Goal: Task Accomplishment & Management: Manage account settings

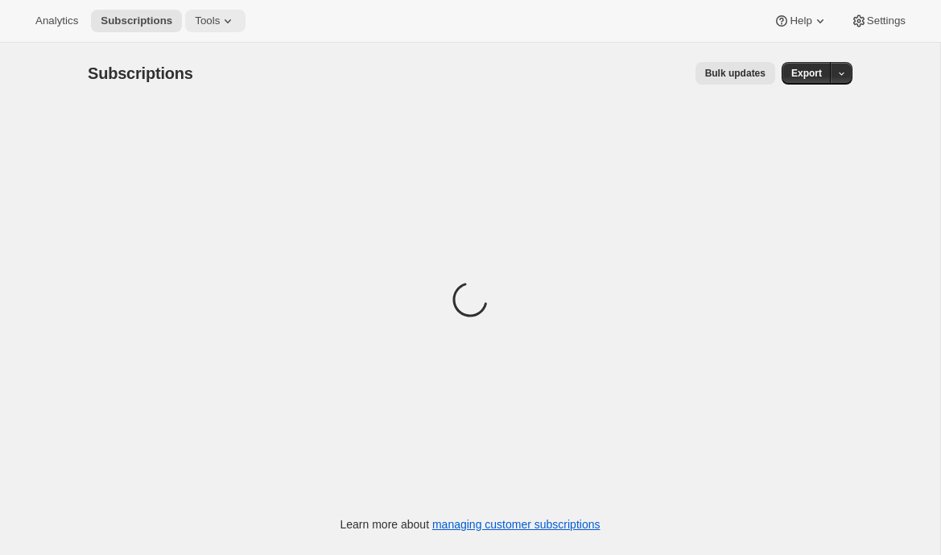
click at [220, 26] on span "Tools" at bounding box center [207, 20] width 25 height 13
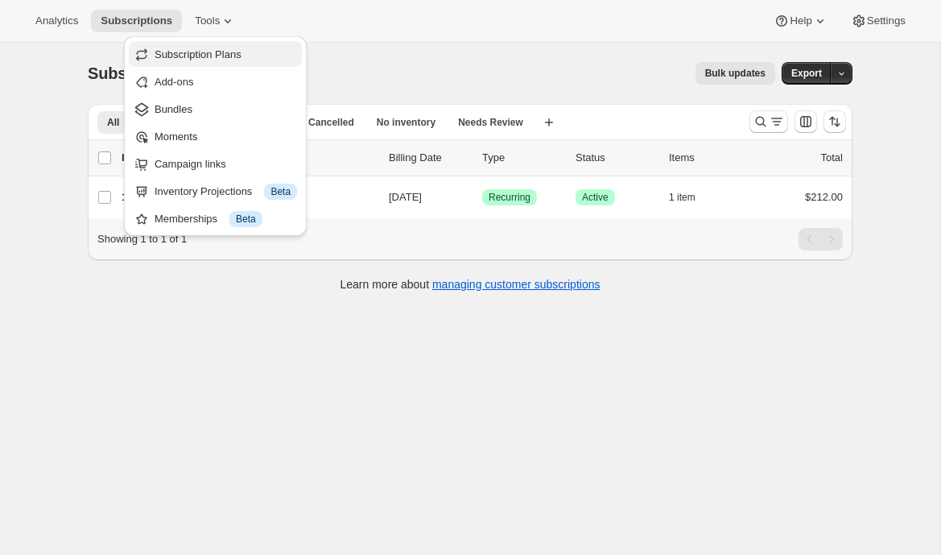
click at [225, 58] on span "Subscription Plans" at bounding box center [198, 54] width 87 height 12
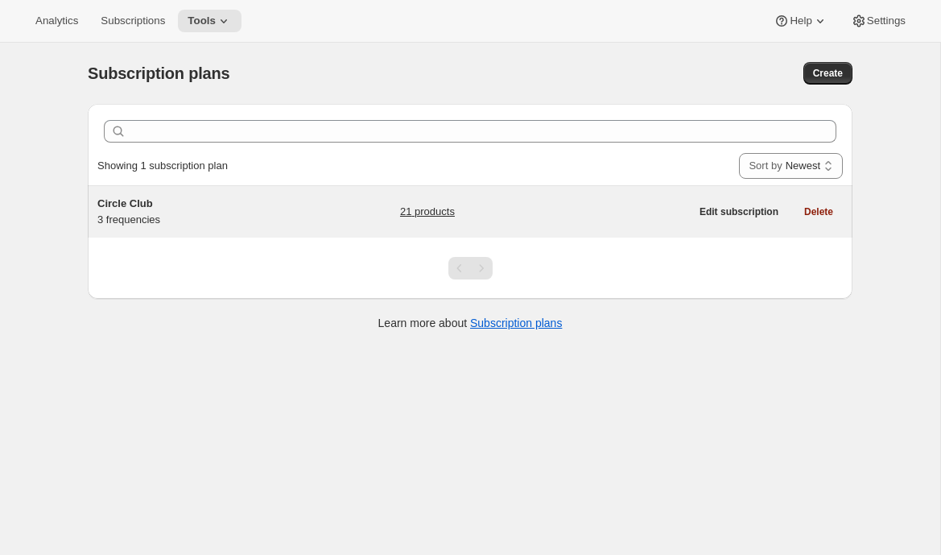
click at [187, 212] on div "Circle Club 3 frequencies" at bounding box center [197, 212] width 201 height 32
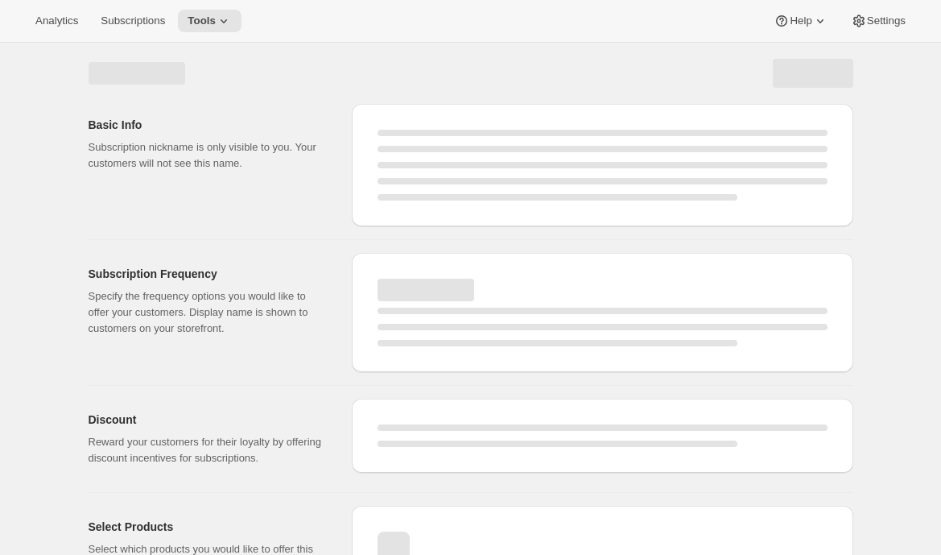
select select "WEEK"
select select "MONTH"
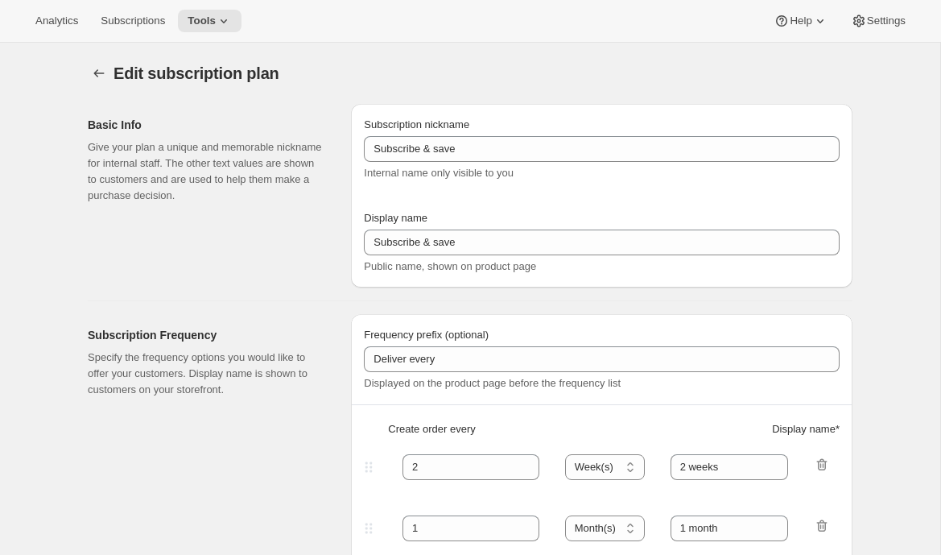
type input "Circle Club"
type input "Fox Creek Circle Club"
type input "3"
select select "MONTH"
type input "3 months"
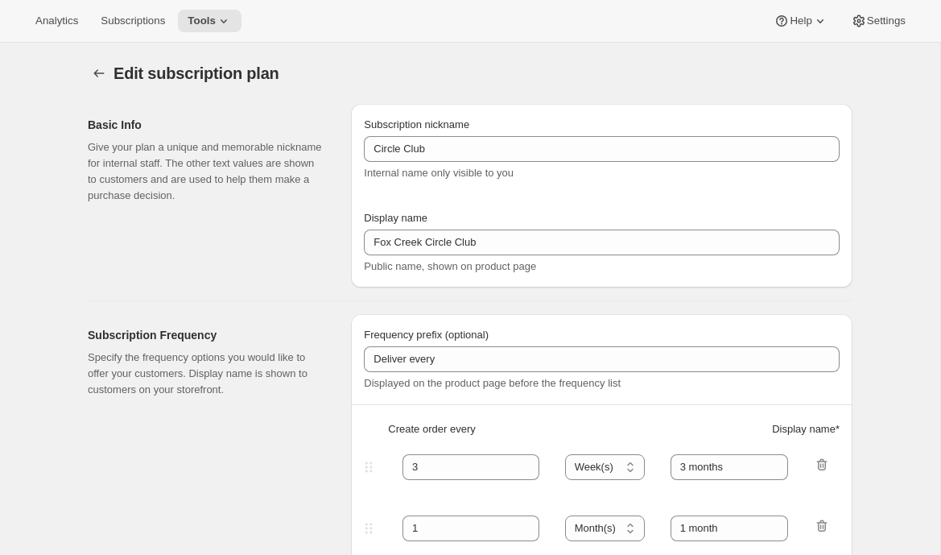
type input "4"
type input "4 months"
type input "20"
checkbox input "true"
select select "MONTH"
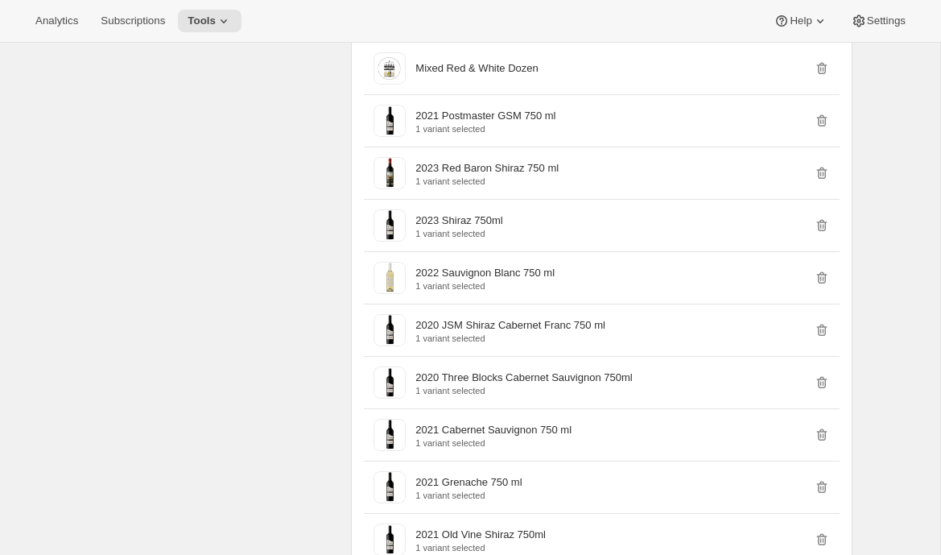
scroll to position [1199, 0]
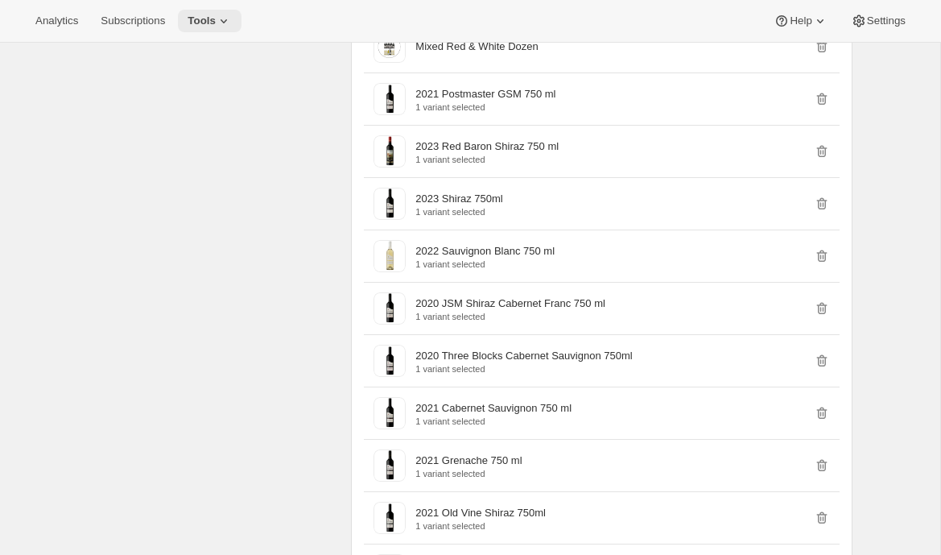
click at [216, 26] on span "Tools" at bounding box center [202, 20] width 28 height 13
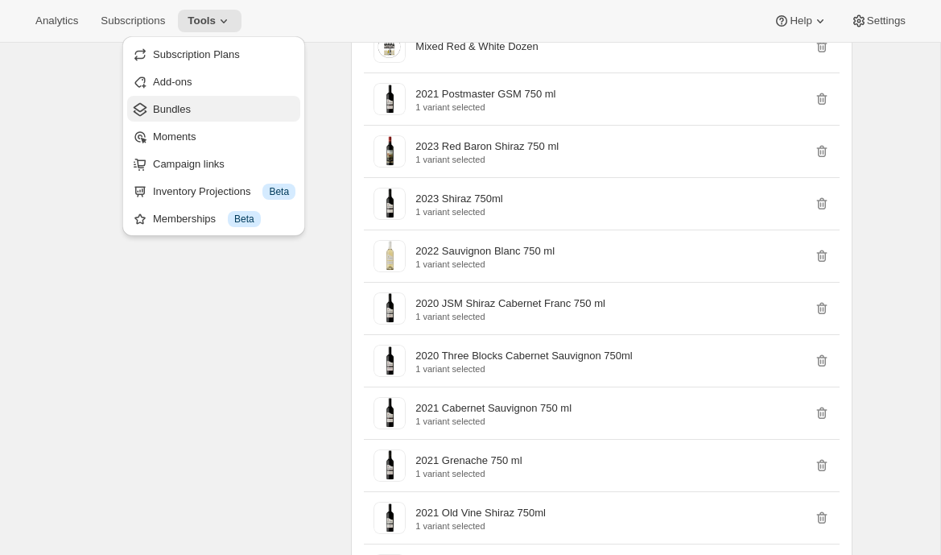
click at [190, 116] on span "Bundles" at bounding box center [224, 109] width 143 height 16
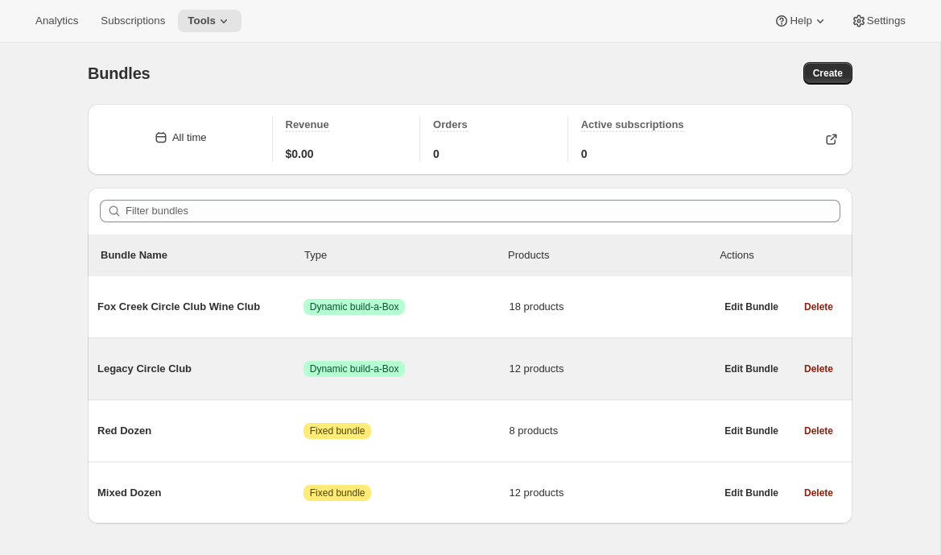
scroll to position [1, 0]
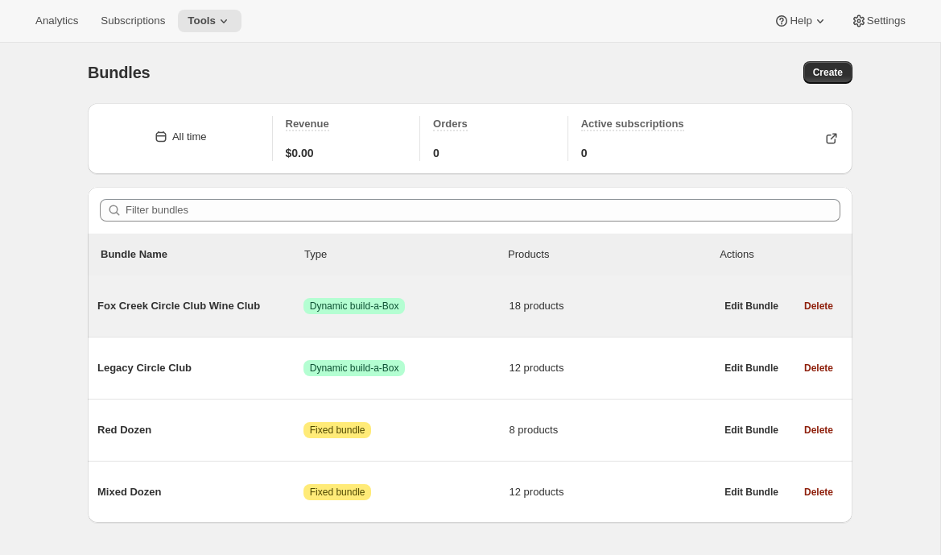
click at [237, 313] on span "Fox Creek Circle Club Wine Club" at bounding box center [200, 306] width 206 height 16
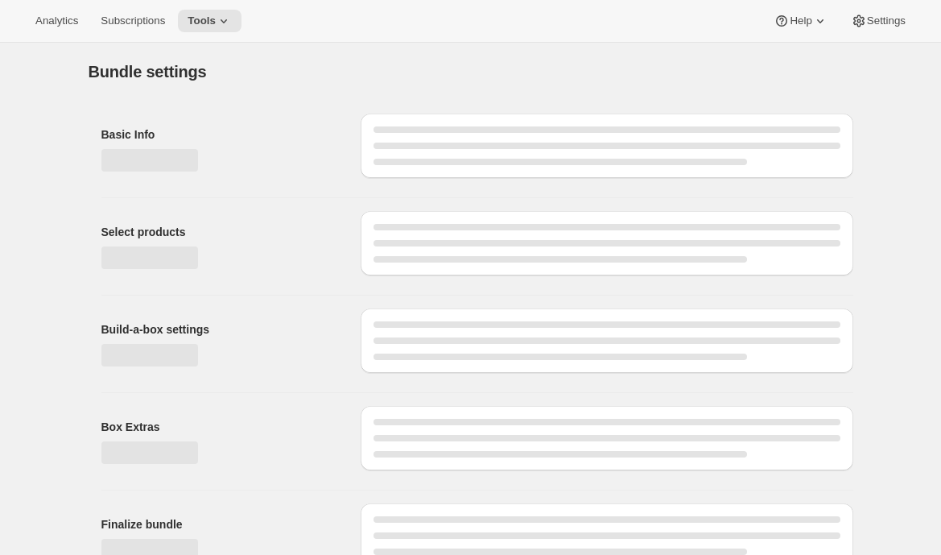
type input "Fox Creek Circle Club Wine Club"
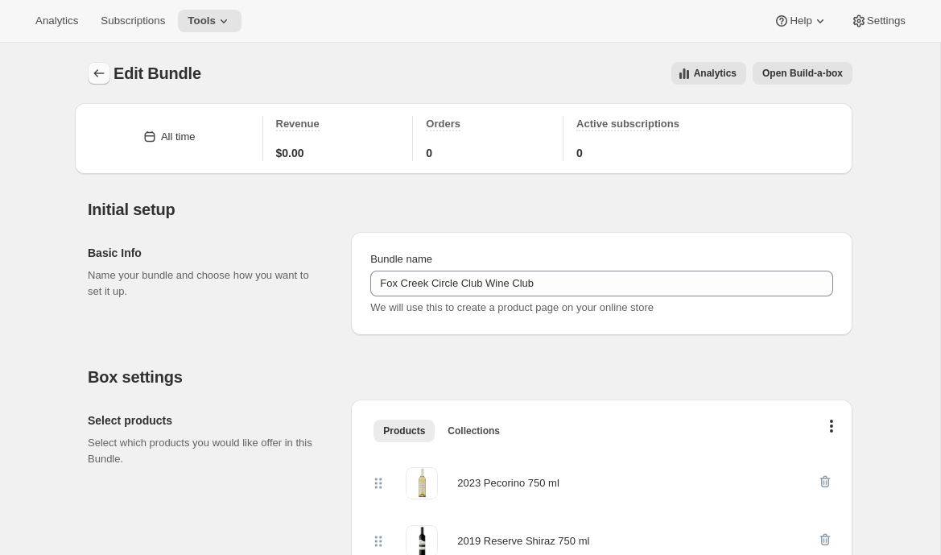
click at [102, 70] on icon "Bundles" at bounding box center [99, 73] width 16 height 16
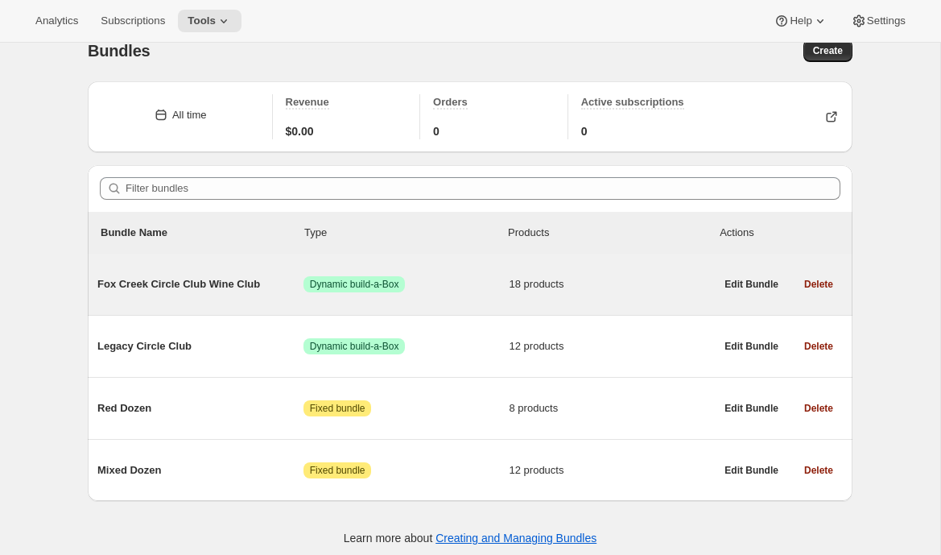
scroll to position [26, 0]
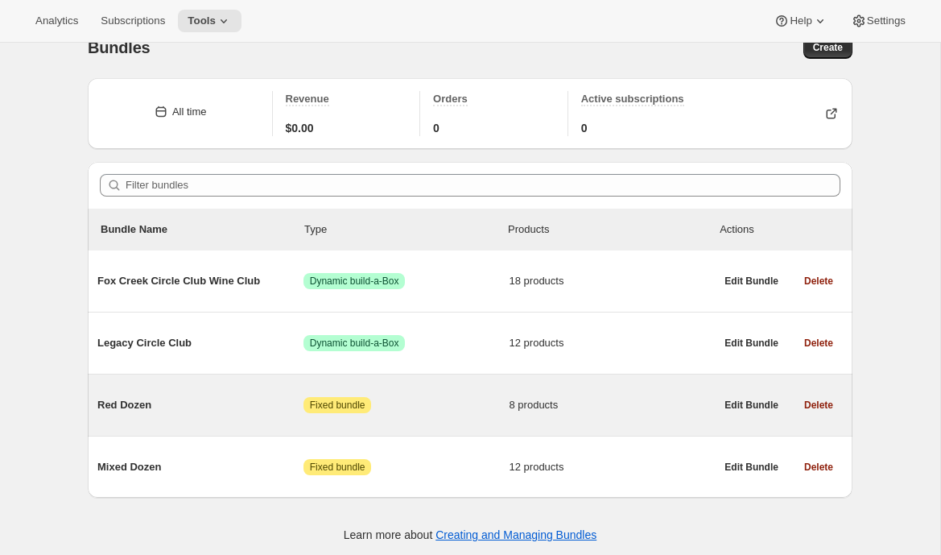
click at [193, 399] on span "Red Dozen" at bounding box center [200, 405] width 206 height 16
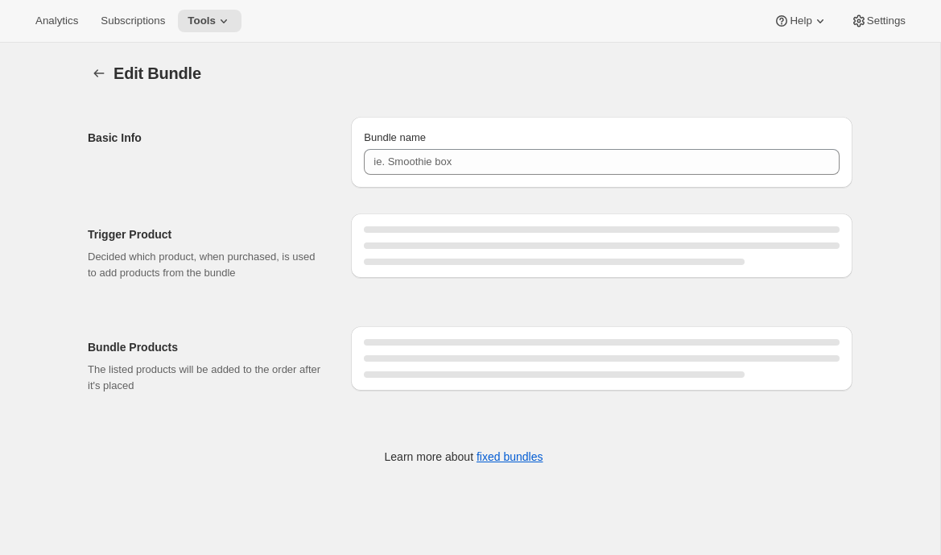
type input "Red Dozen"
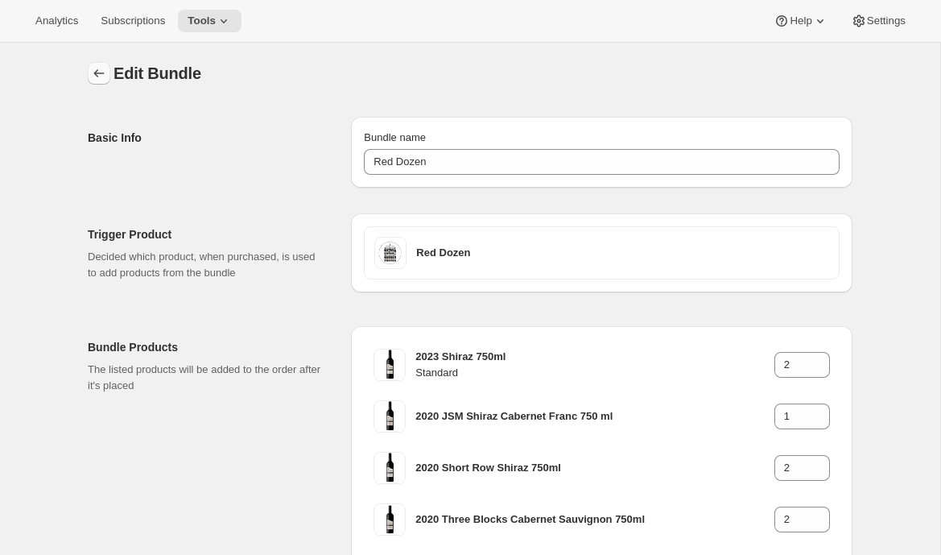
click at [101, 72] on icon "Bundles" at bounding box center [99, 73] width 16 height 16
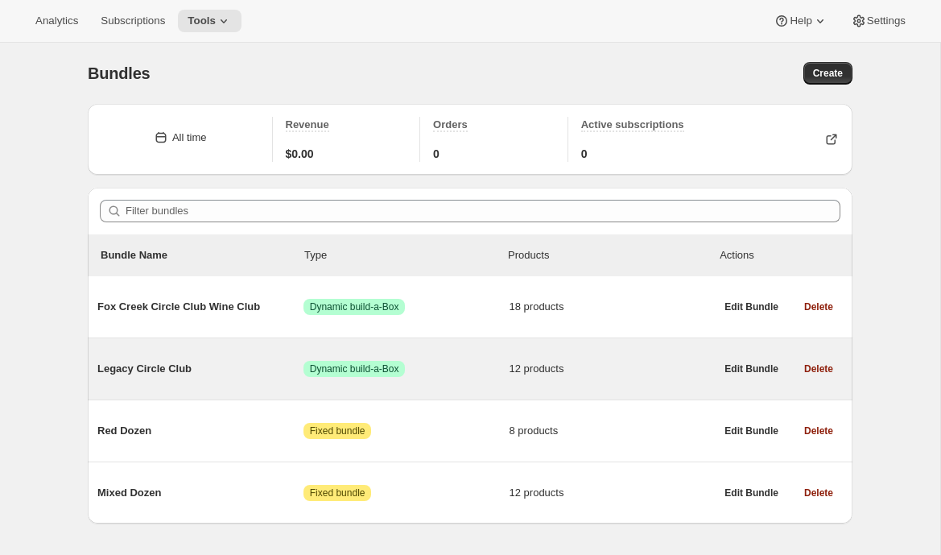
scroll to position [43, 0]
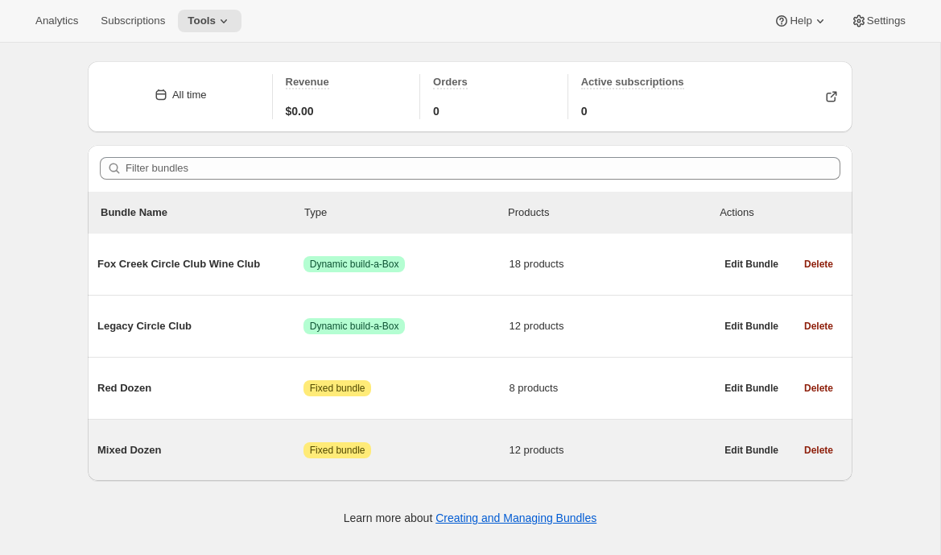
click at [217, 448] on span "Mixed Dozen" at bounding box center [200, 450] width 206 height 16
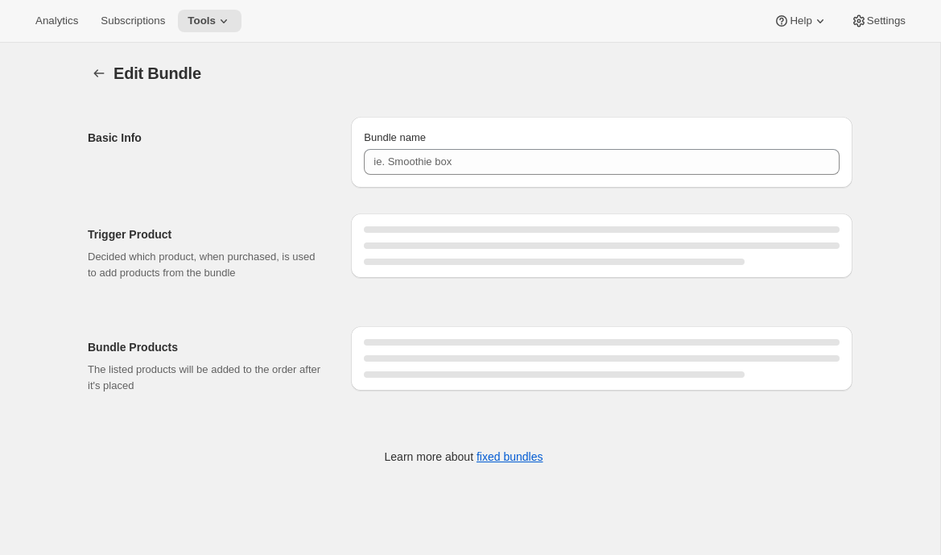
type input "Mixed Dozen"
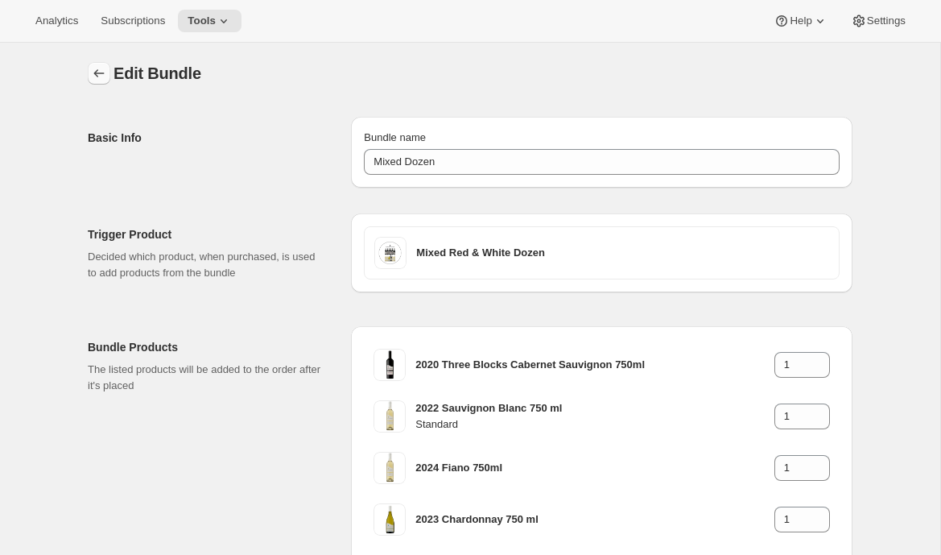
click at [89, 69] on button "Bundles" at bounding box center [99, 73] width 23 height 23
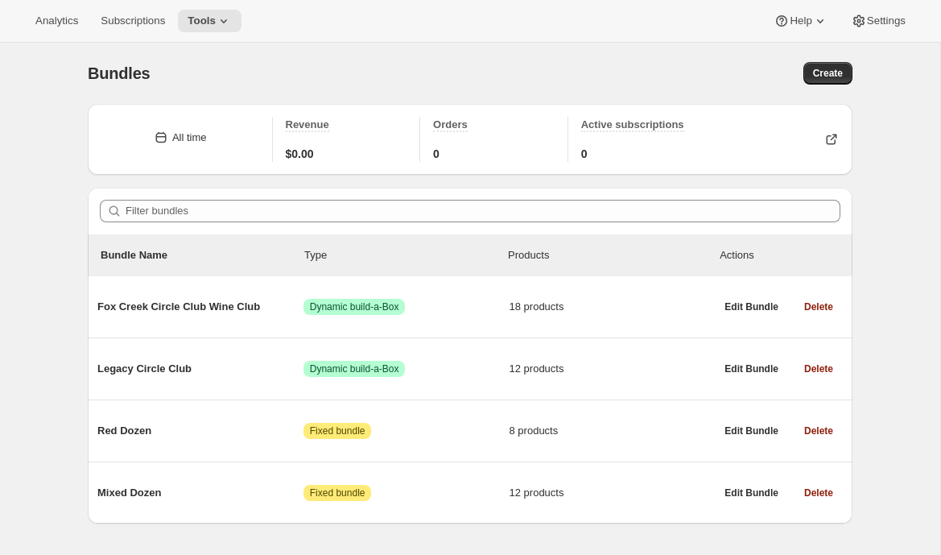
click at [216, 4] on div "Analytics Subscriptions Tools Help Settings" at bounding box center [470, 21] width 941 height 43
click at [216, 14] on button "Tools" at bounding box center [210, 21] width 64 height 23
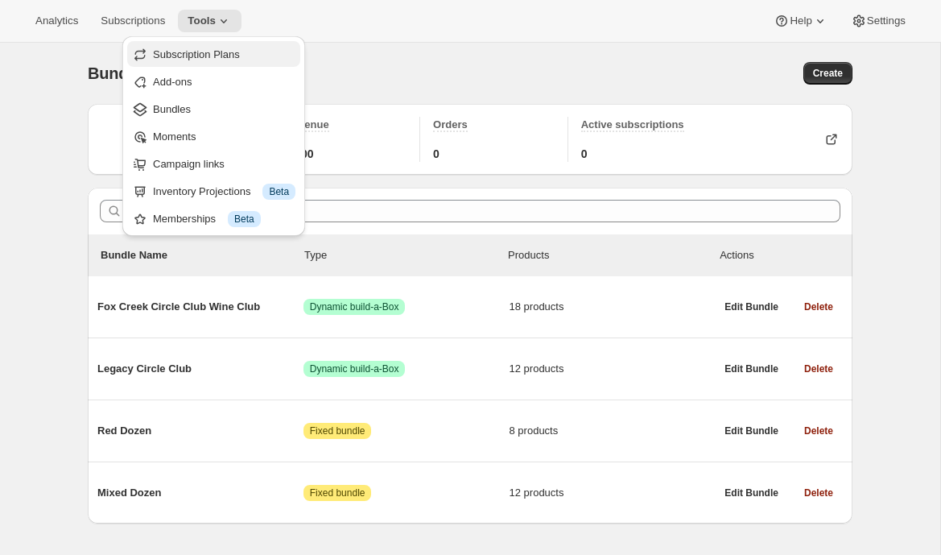
click at [242, 47] on span "Subscription Plans" at bounding box center [224, 55] width 143 height 16
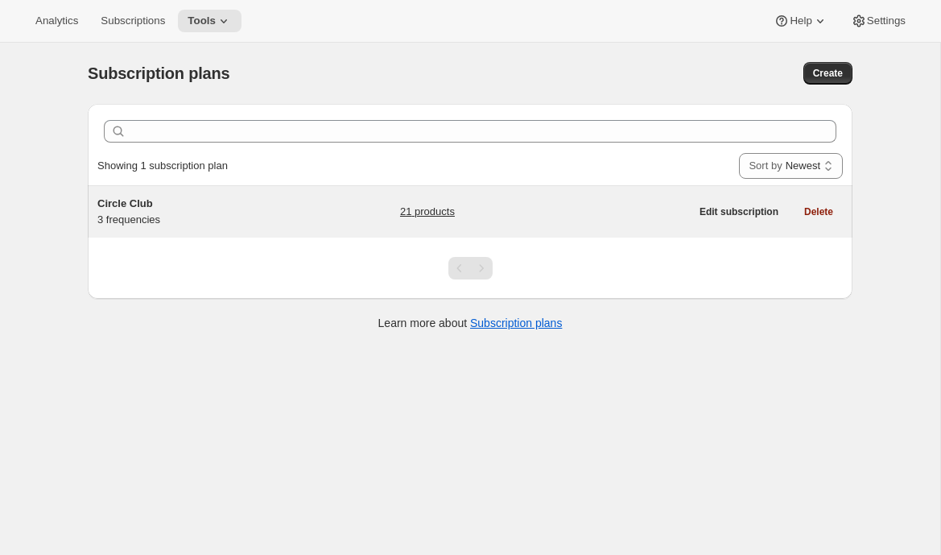
click at [259, 203] on h5 "Circle Club" at bounding box center [197, 204] width 201 height 16
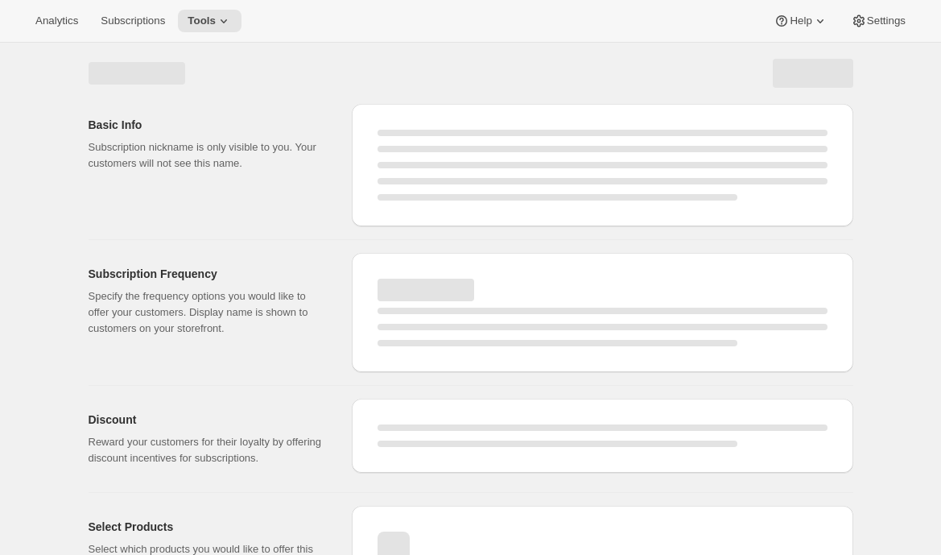
select select "WEEK"
select select "MONTH"
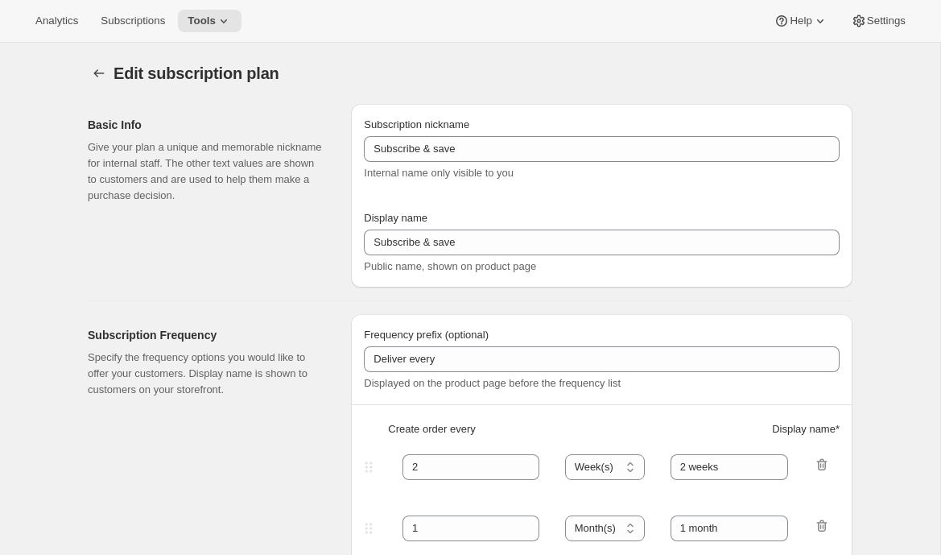
type input "Circle Club"
type input "Fox Creek Circle Club"
type input "3"
select select "MONTH"
type input "3 months"
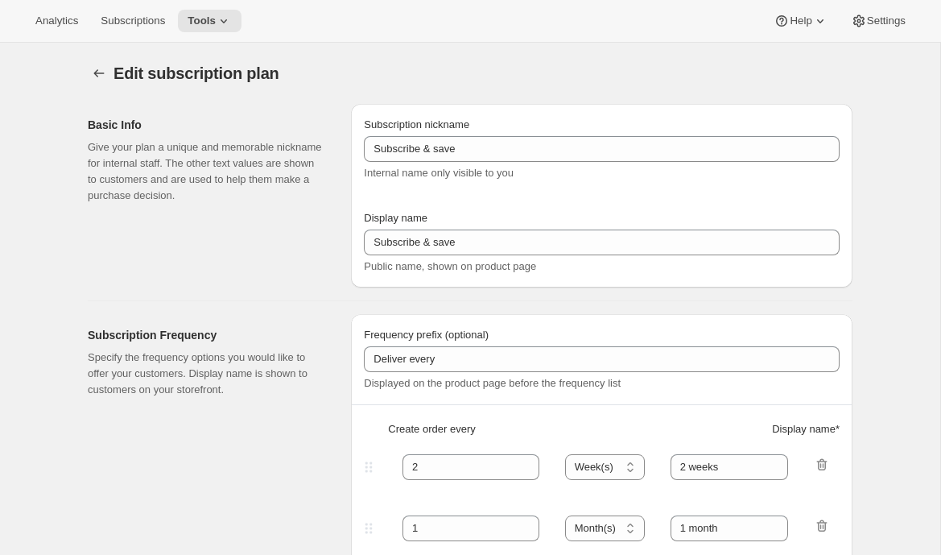
type input "4"
type input "4 months"
type input "20"
checkbox input "true"
select select "MONTH"
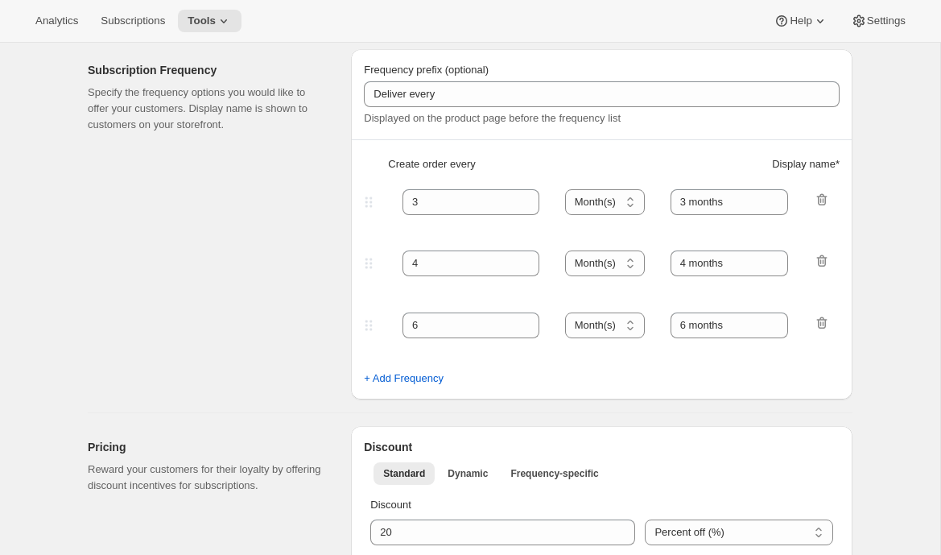
scroll to position [308, 0]
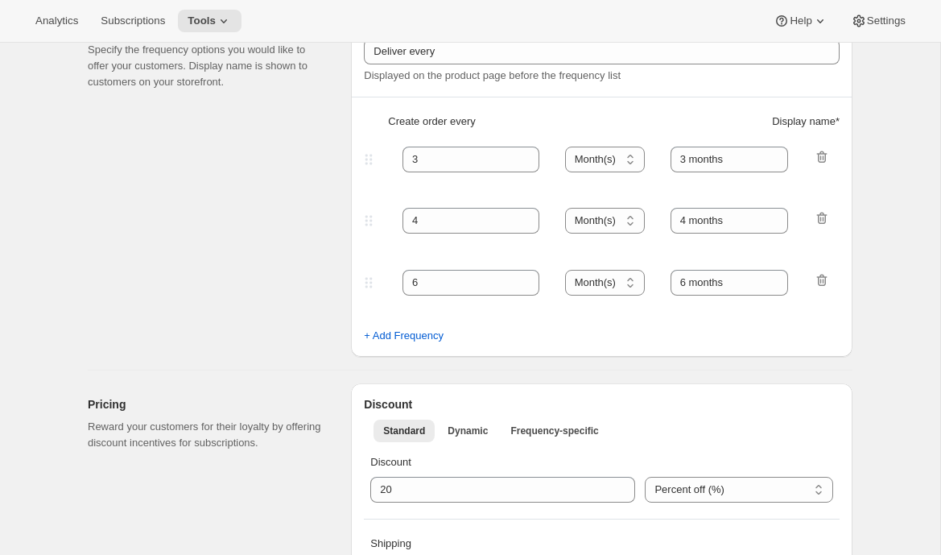
click at [210, 184] on div "Subscription Frequency Specify the frequency options you would like to offer yo…" at bounding box center [213, 181] width 250 height 350
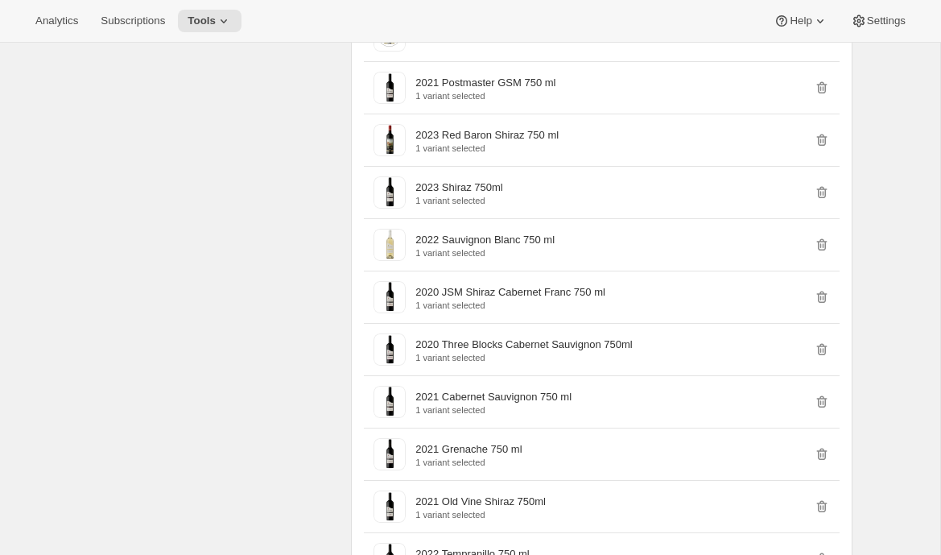
scroll to position [1156, 0]
